Goal: Information Seeking & Learning: Learn about a topic

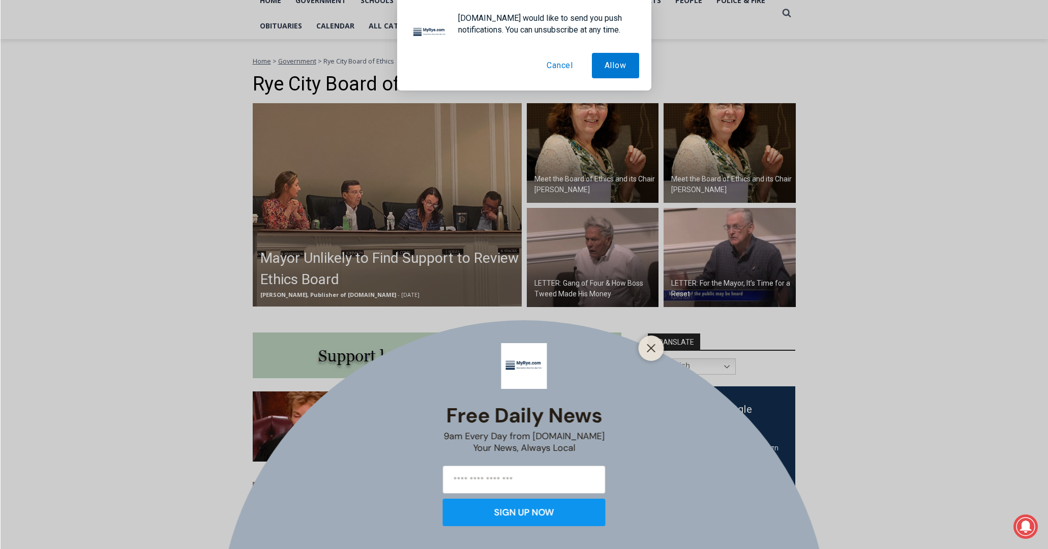
scroll to position [229, 0]
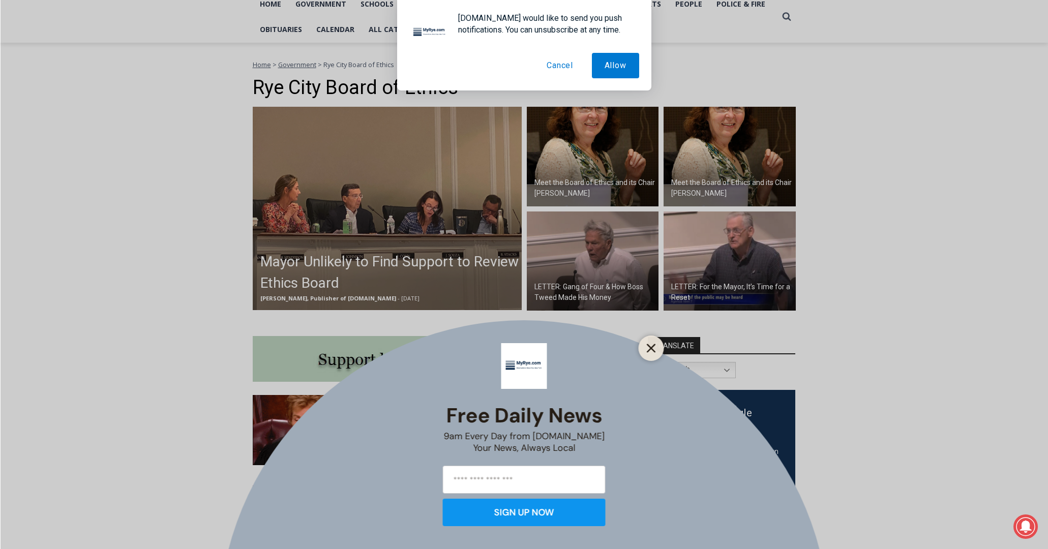
click at [651, 350] on icon "Close" at bounding box center [651, 348] width 9 height 9
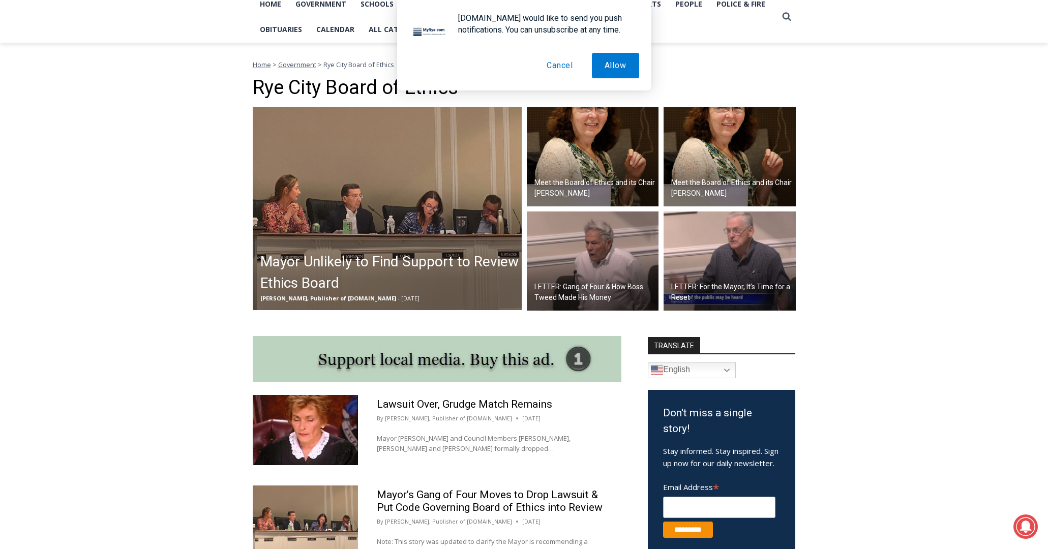
click at [554, 69] on button "Cancel" at bounding box center [560, 65] width 52 height 25
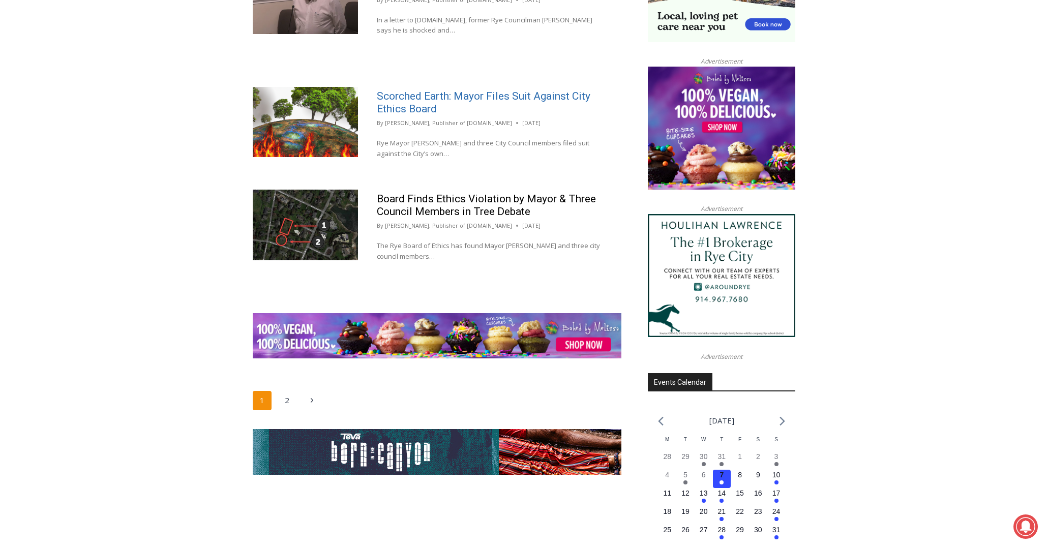
scroll to position [1047, 0]
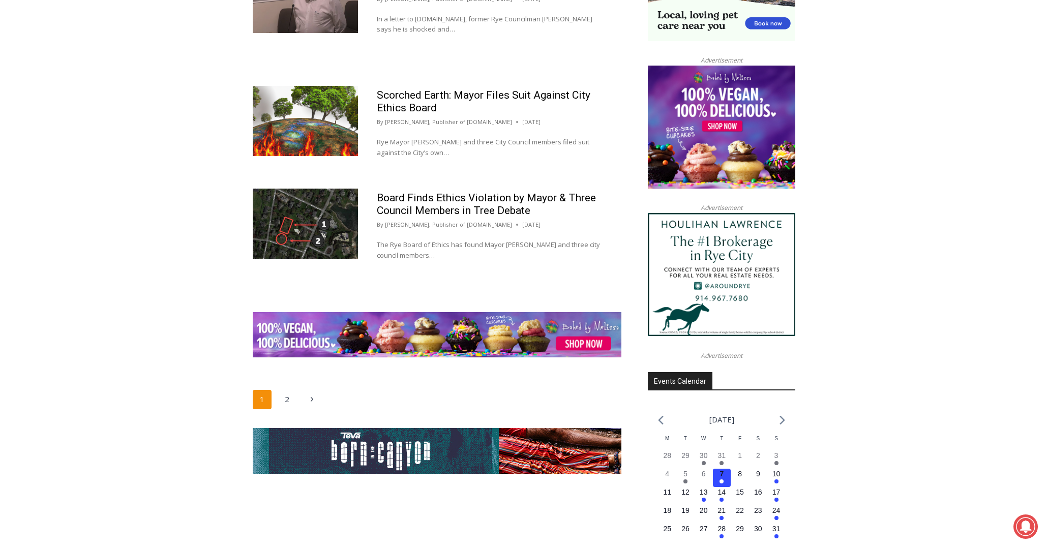
click at [416, 228] on link "[PERSON_NAME], Publisher of [DOMAIN_NAME]" at bounding box center [448, 225] width 127 height 8
click at [331, 235] on img at bounding box center [305, 224] width 105 height 70
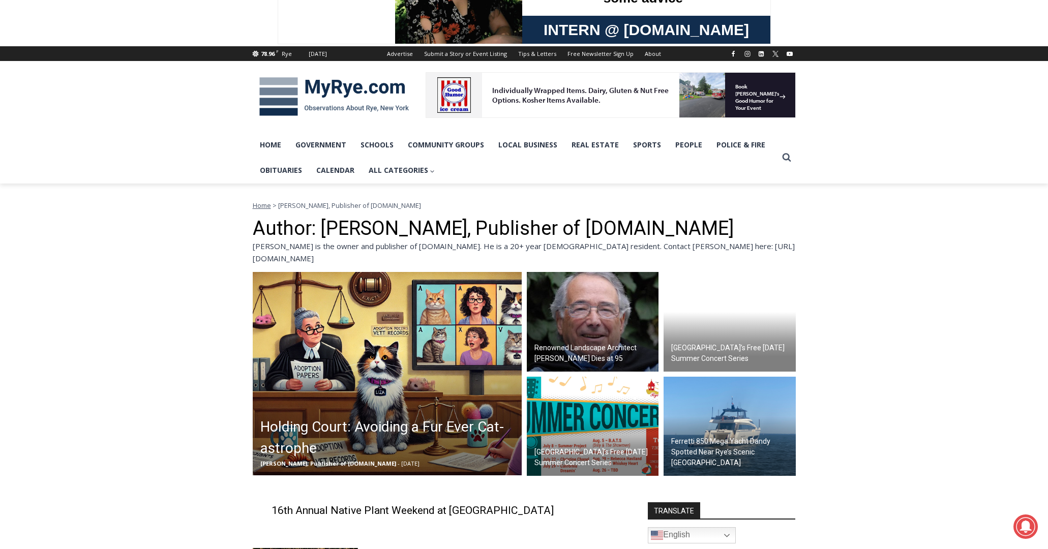
scroll to position [46, 0]
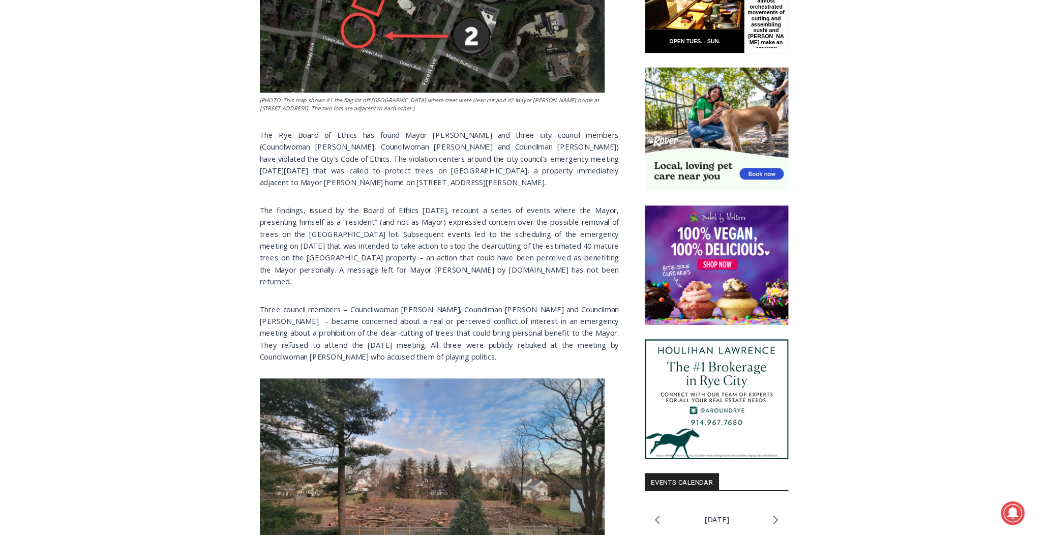
scroll to position [1392, 0]
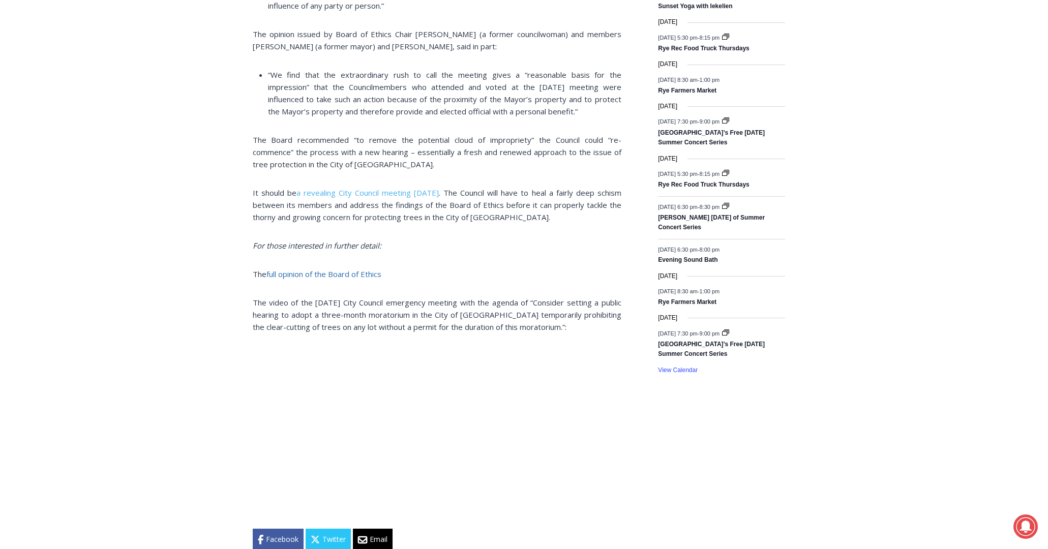
click at [359, 269] on link "full opinion of the Board of Ethics" at bounding box center [324, 274] width 115 height 10
